Goal: Go to known website: Access a specific website the user already knows

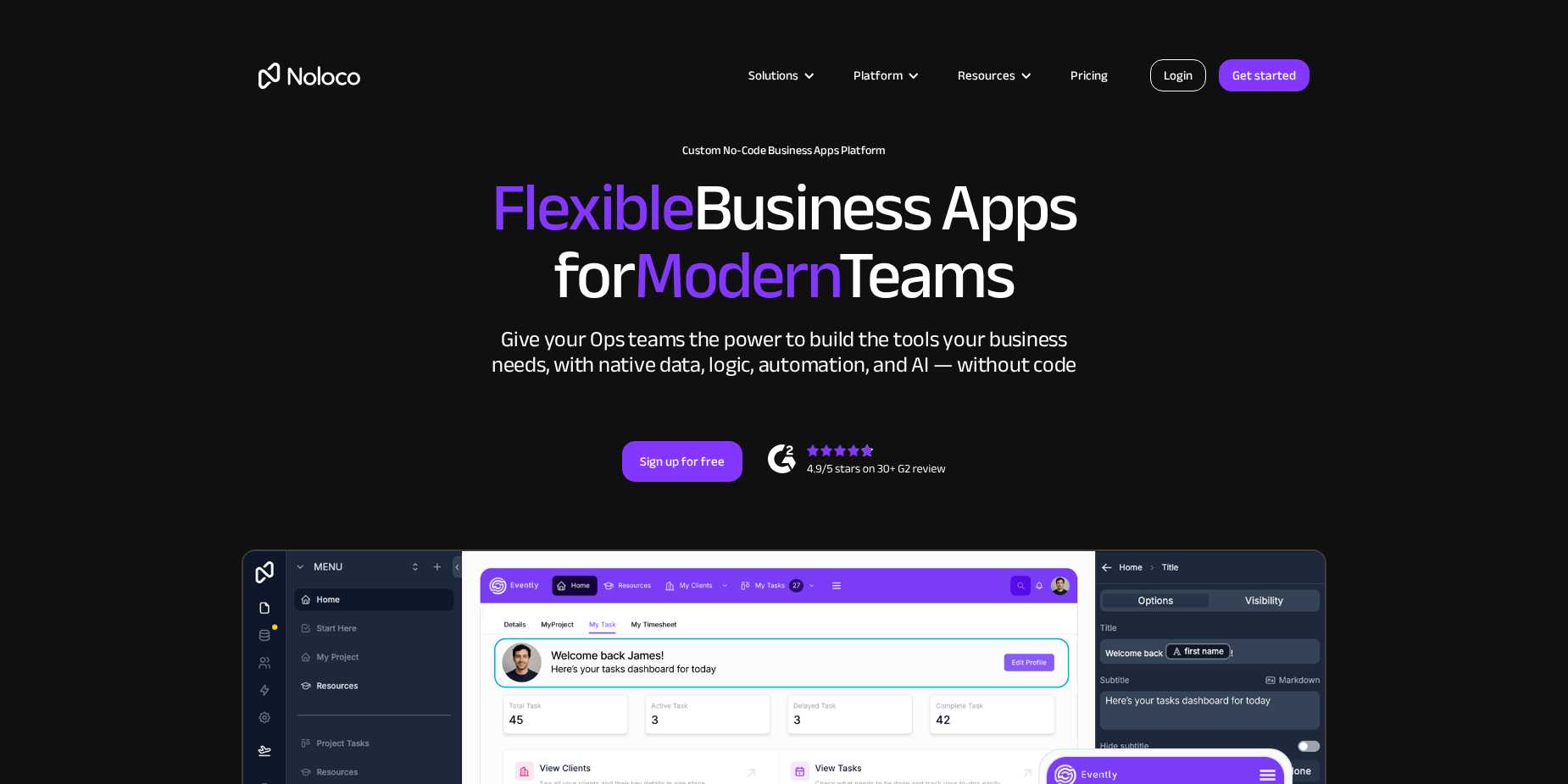
click at [1191, 70] on link "Login" at bounding box center [1177, 75] width 56 height 32
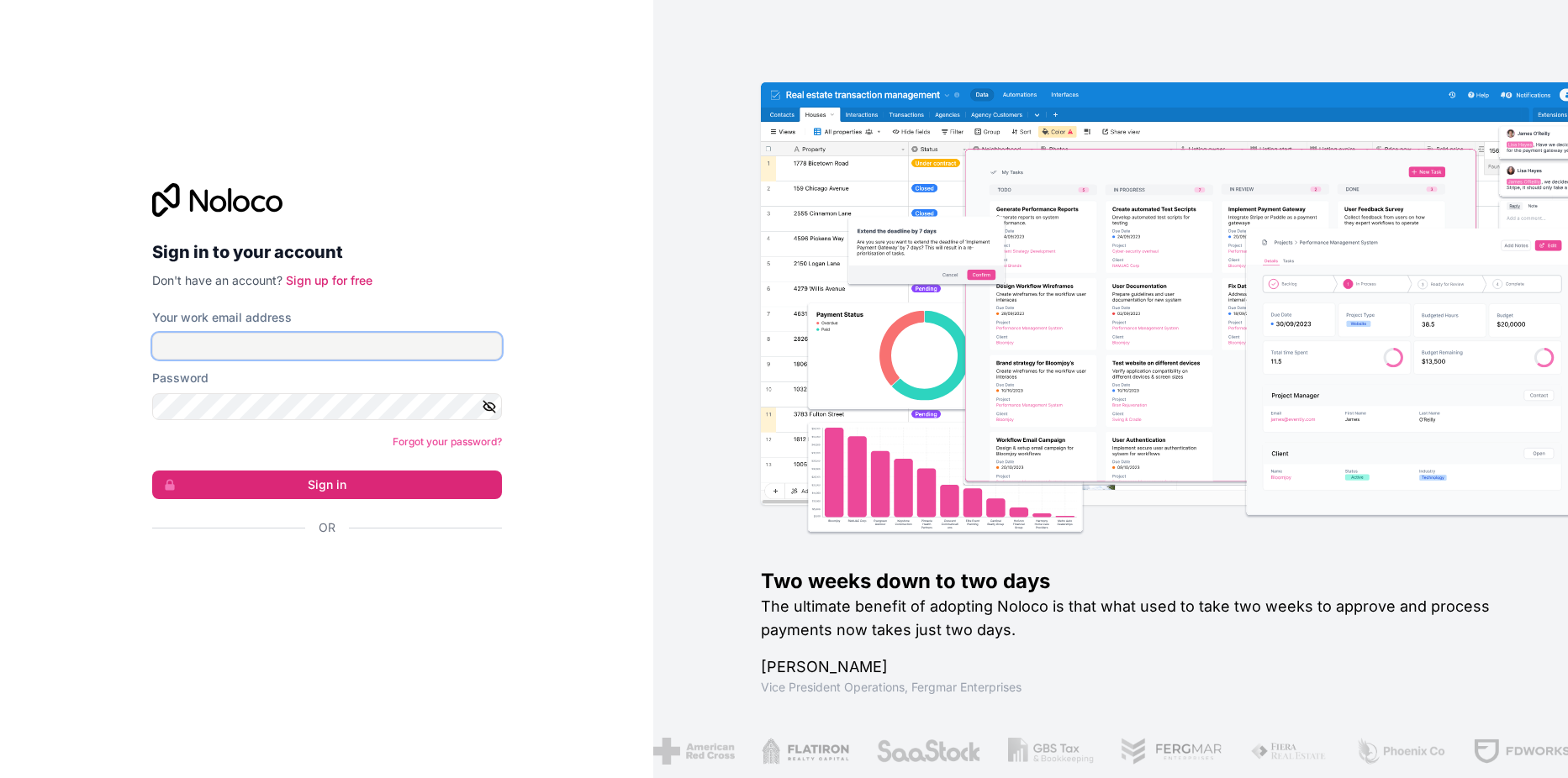
type input "[EMAIL_ADDRESS][PERSON_NAME][DOMAIN_NAME]"
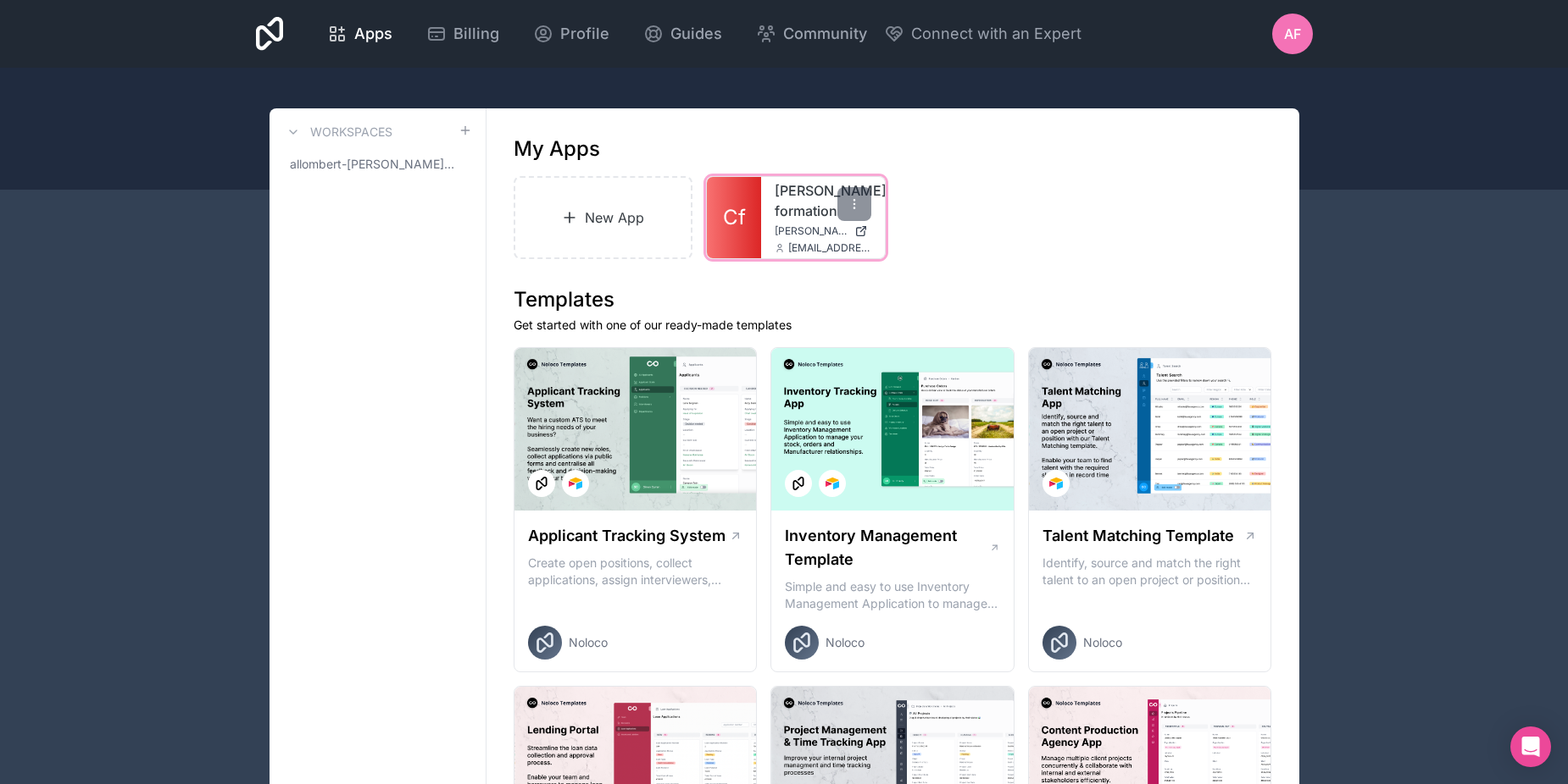
click at [787, 219] on link "[PERSON_NAME]-formation" at bounding box center [823, 200] width 96 height 41
